Goal: Information Seeking & Learning: Learn about a topic

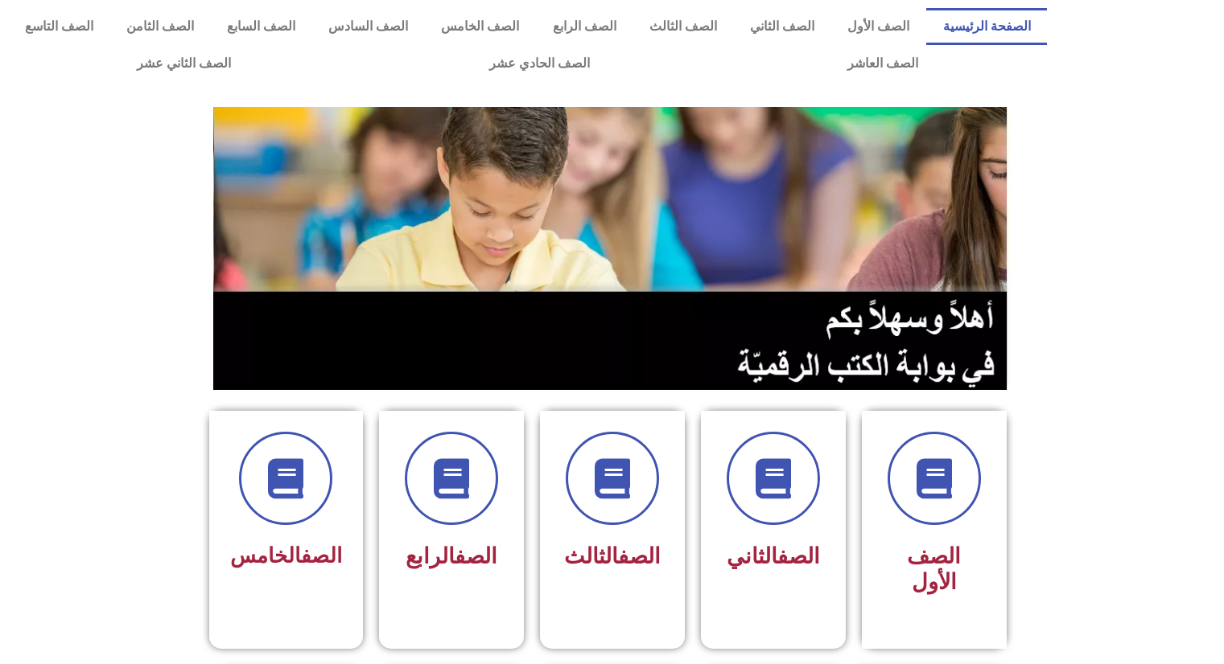
scroll to position [669, 0]
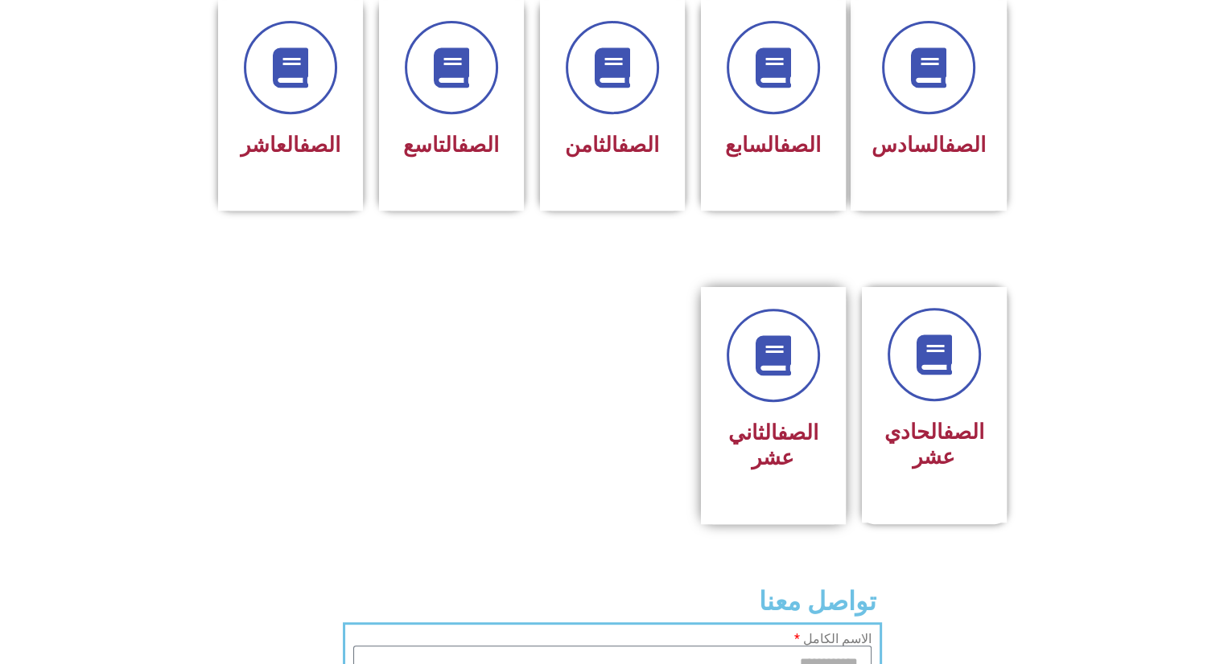
click at [808, 421] on link "الصف" at bounding box center [797, 433] width 41 height 24
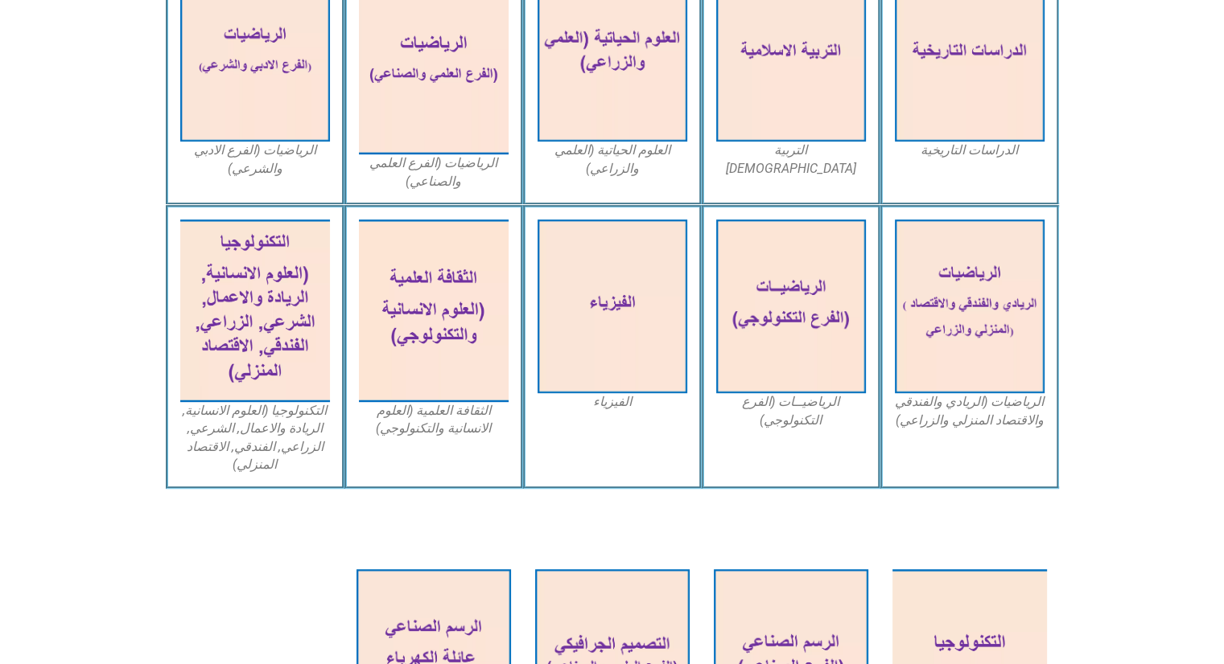
scroll to position [804, 0]
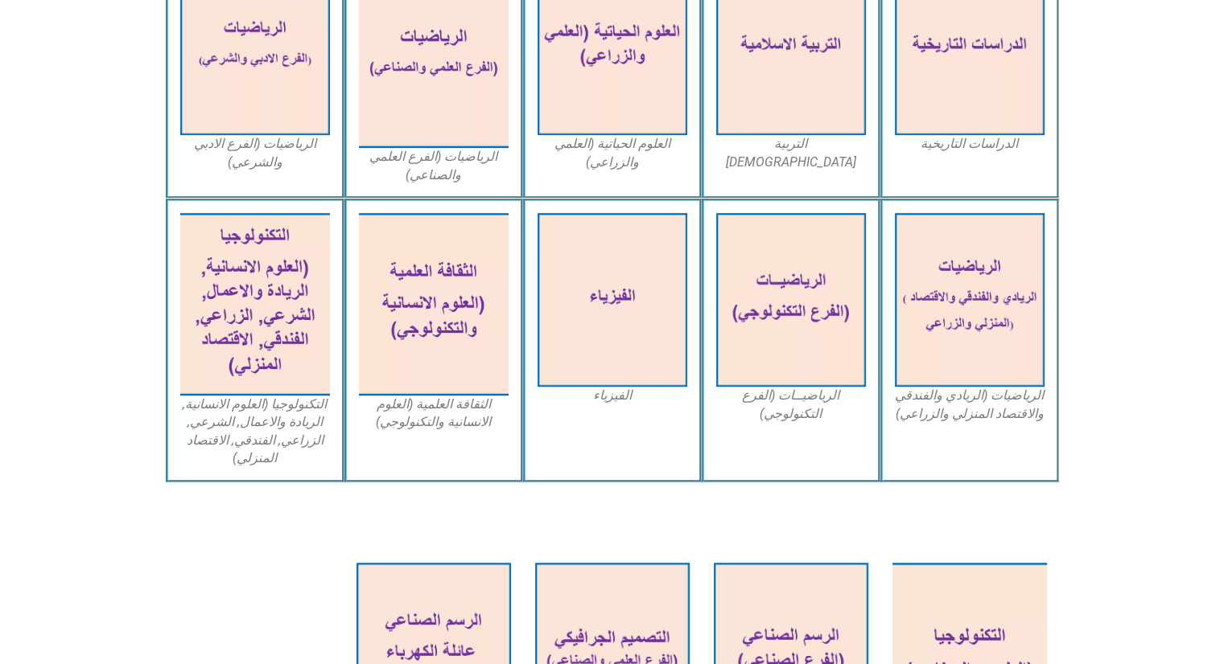
click at [438, 307] on img at bounding box center [434, 304] width 150 height 183
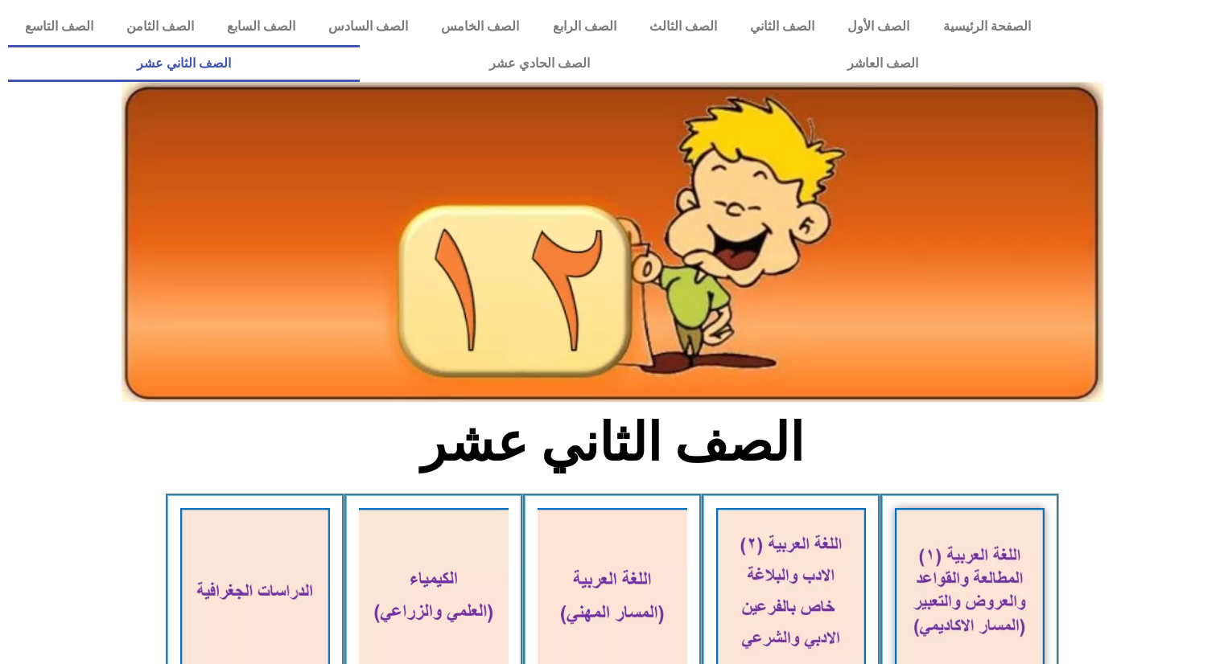
scroll to position [804, 0]
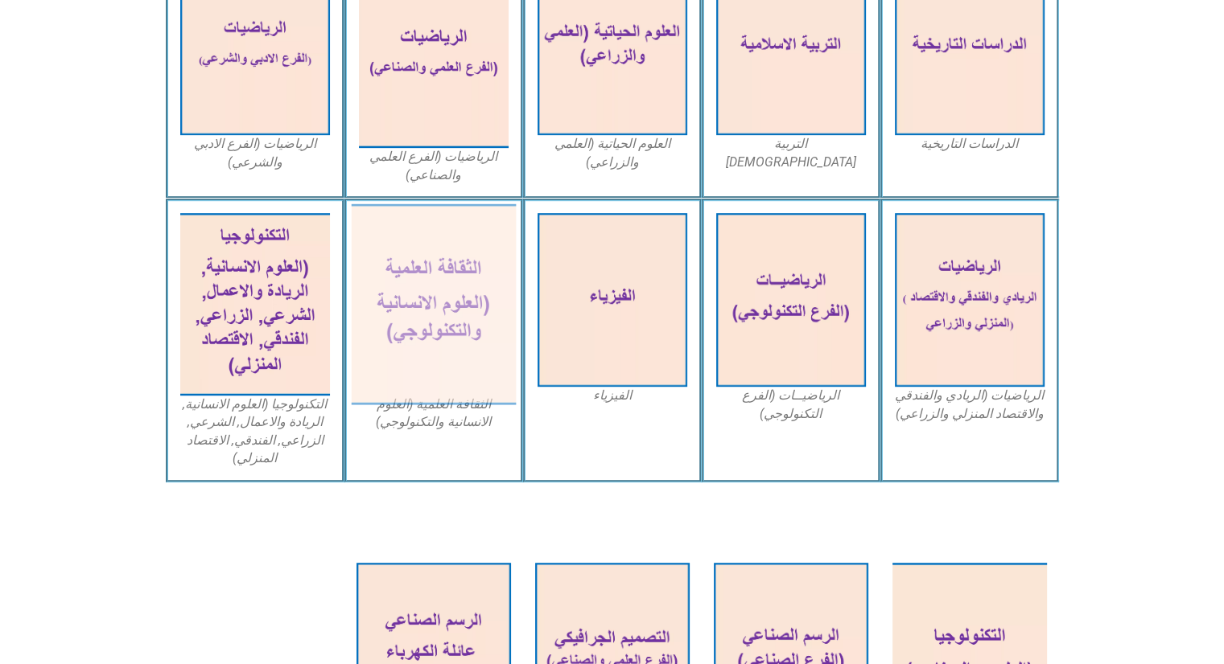
click at [446, 323] on img at bounding box center [433, 304] width 165 height 201
click at [454, 326] on img at bounding box center [433, 304] width 165 height 201
